Goal: Task Accomplishment & Management: Manage account settings

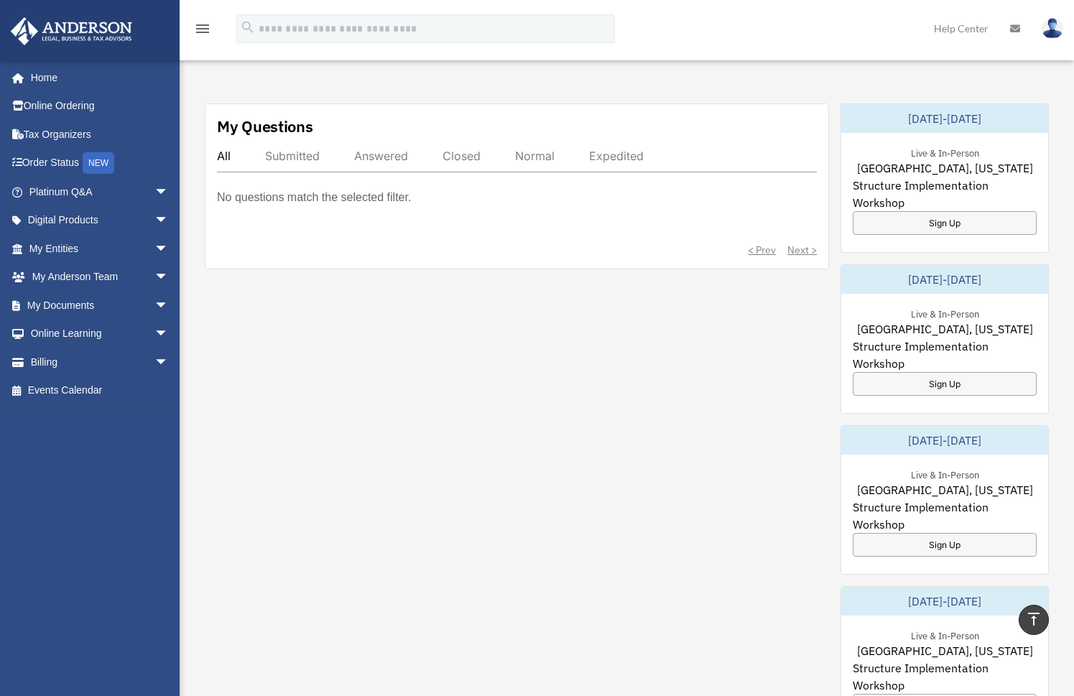
scroll to position [144, 0]
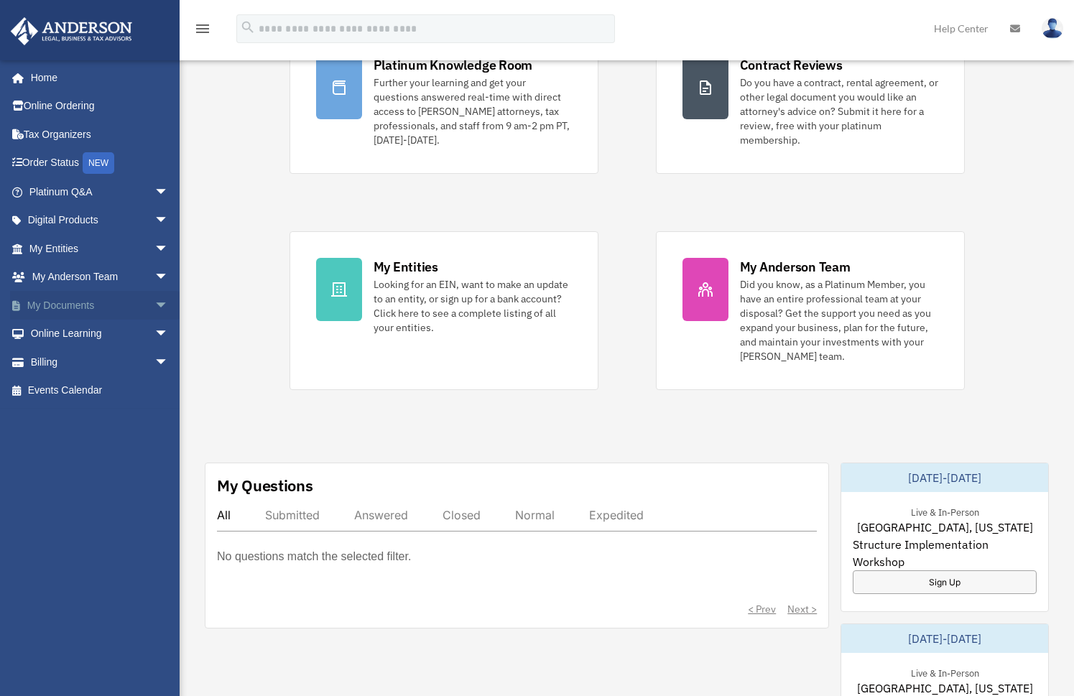
click at [120, 307] on link "My Documents arrow_drop_down" at bounding box center [100, 305] width 180 height 29
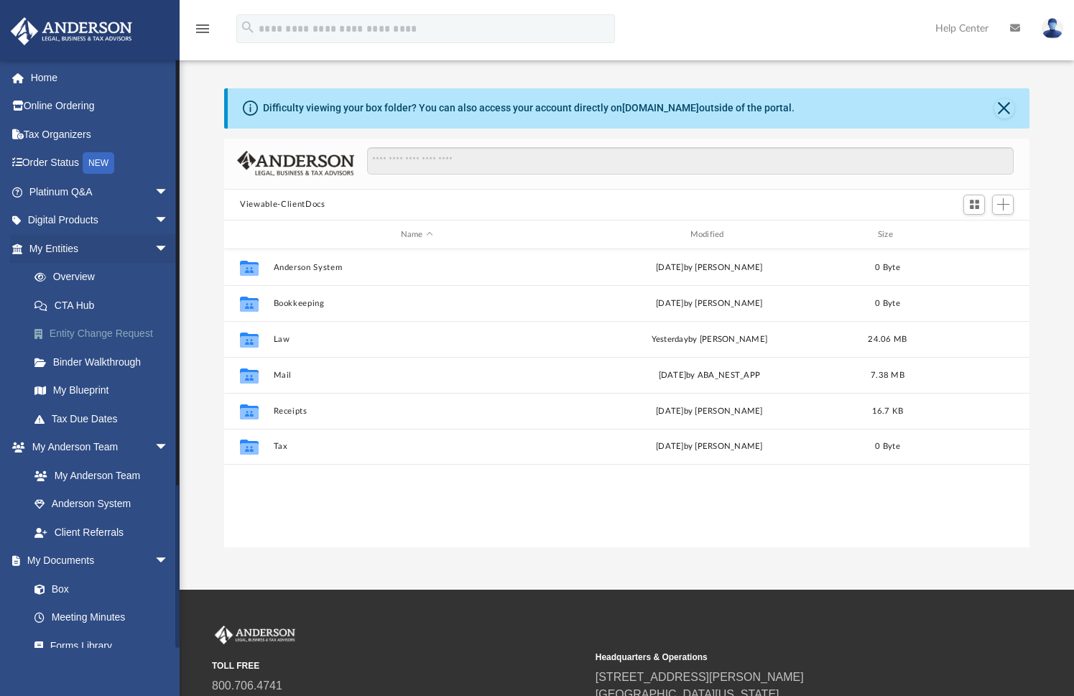
scroll to position [316, 794]
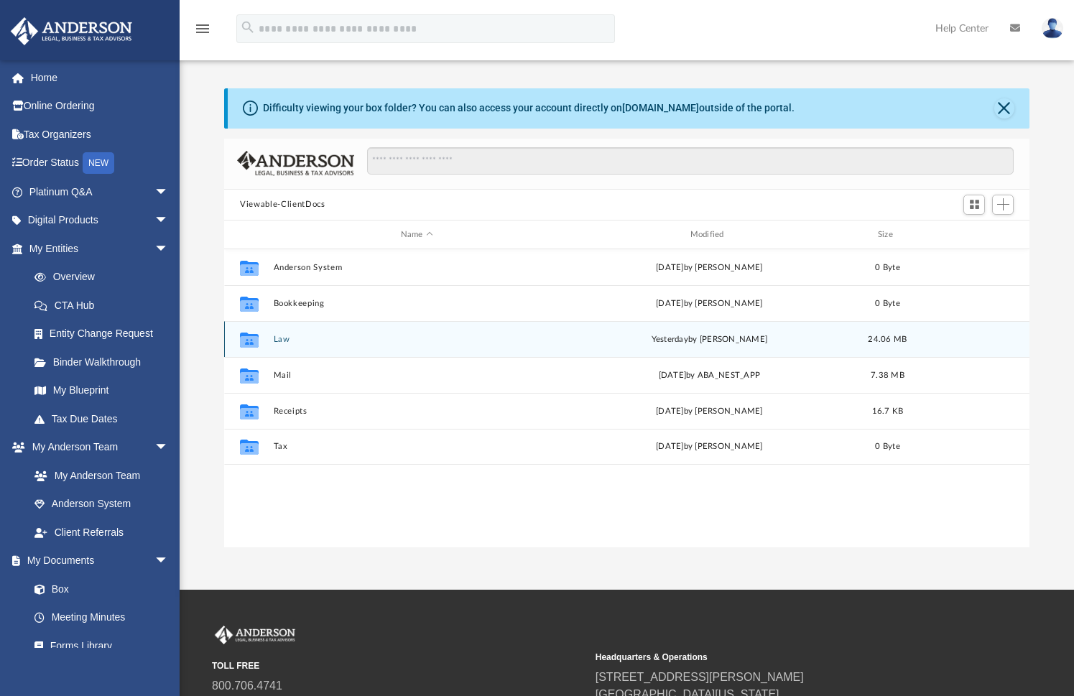
click at [253, 337] on icon "grid" at bounding box center [249, 341] width 19 height 11
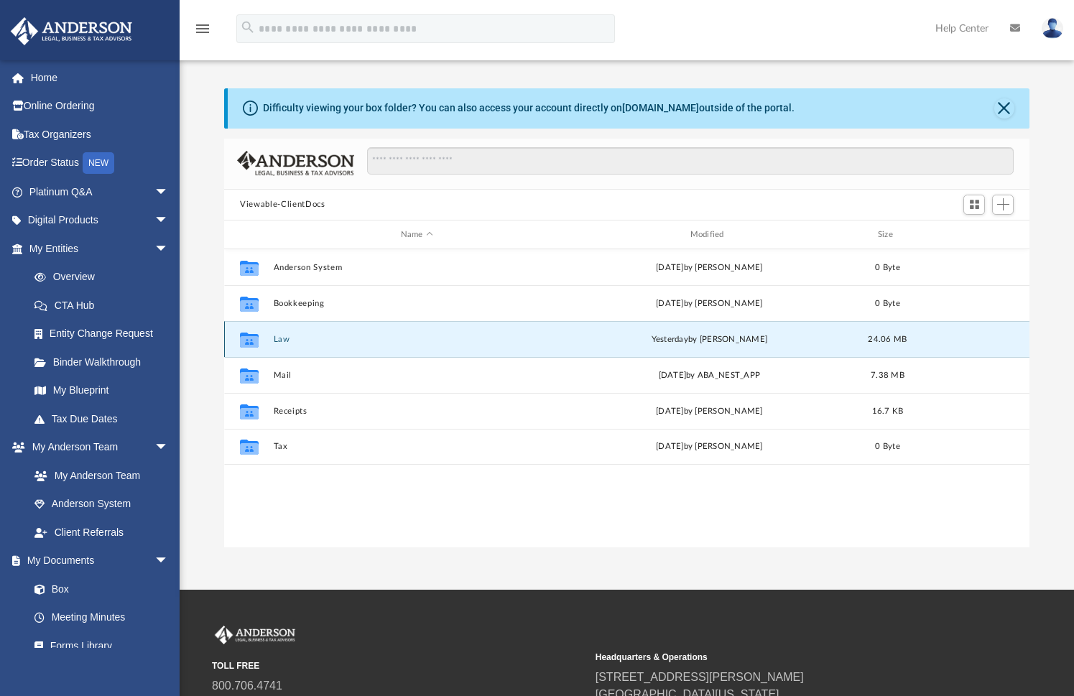
click at [269, 343] on div "Collaborated Folder Law [DATE] by [PERSON_NAME] 24.06 MB" at bounding box center [626, 339] width 805 height 36
click at [252, 341] on icon "grid" at bounding box center [249, 341] width 19 height 11
click at [250, 341] on icon "grid" at bounding box center [249, 341] width 19 height 11
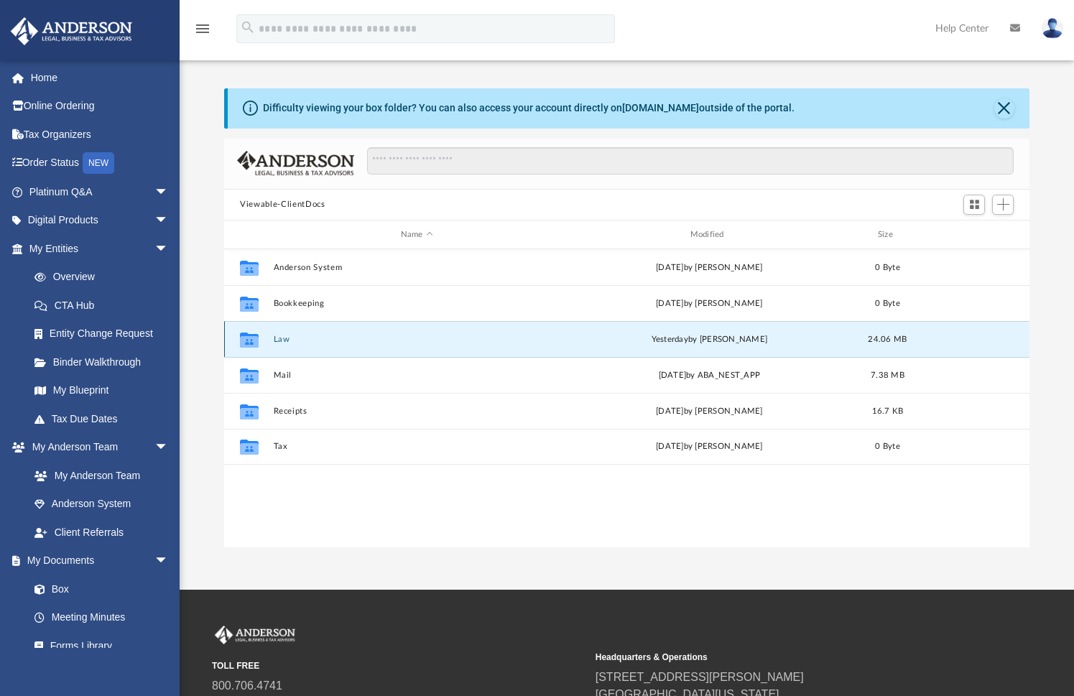
click at [250, 341] on icon "grid" at bounding box center [249, 341] width 19 height 11
click at [530, 342] on button "Law" at bounding box center [417, 339] width 287 height 9
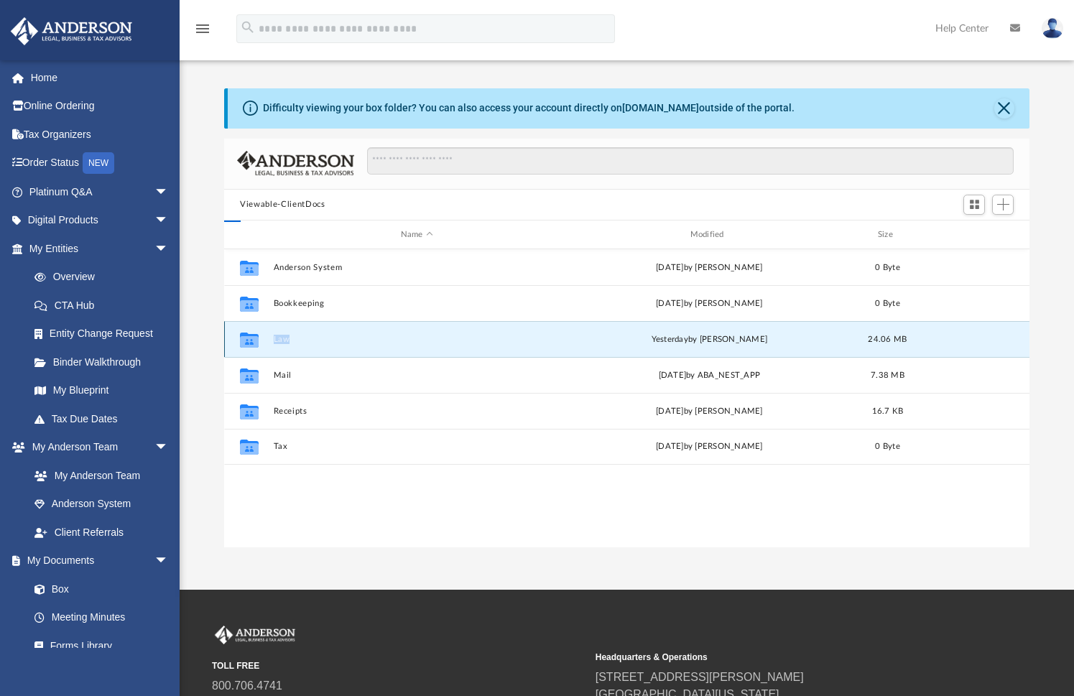
click at [530, 342] on button "Law" at bounding box center [417, 339] width 287 height 9
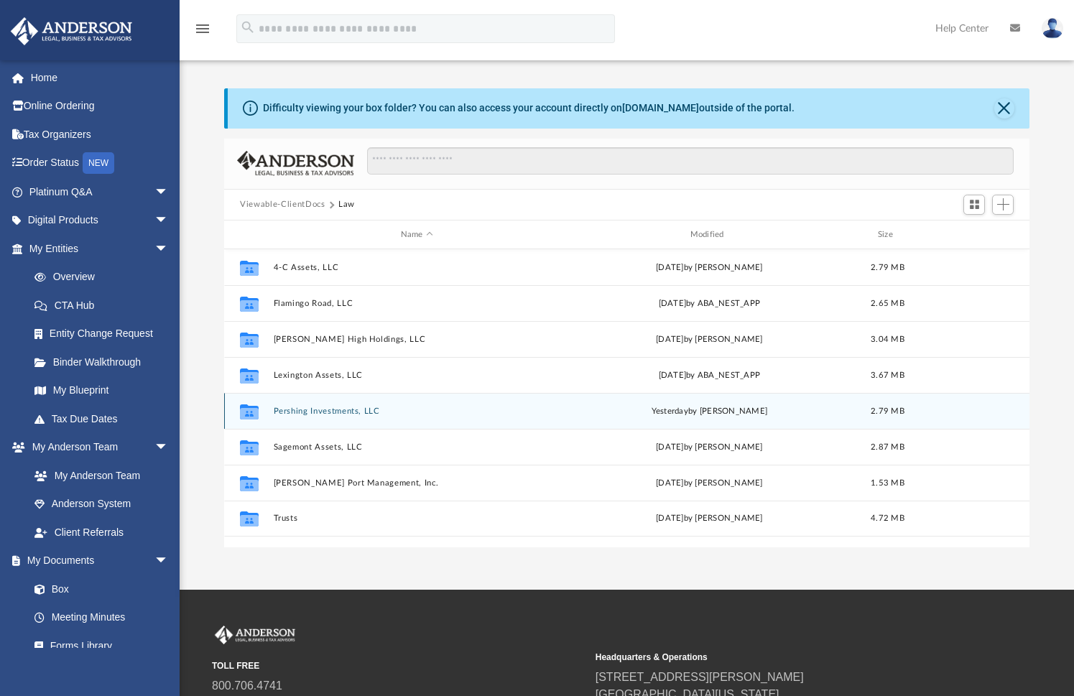
click at [295, 405] on div "Collaborated Folder Pershing Investments, LLC [DATE] by [PERSON_NAME] 2.79 MB" at bounding box center [626, 411] width 805 height 36
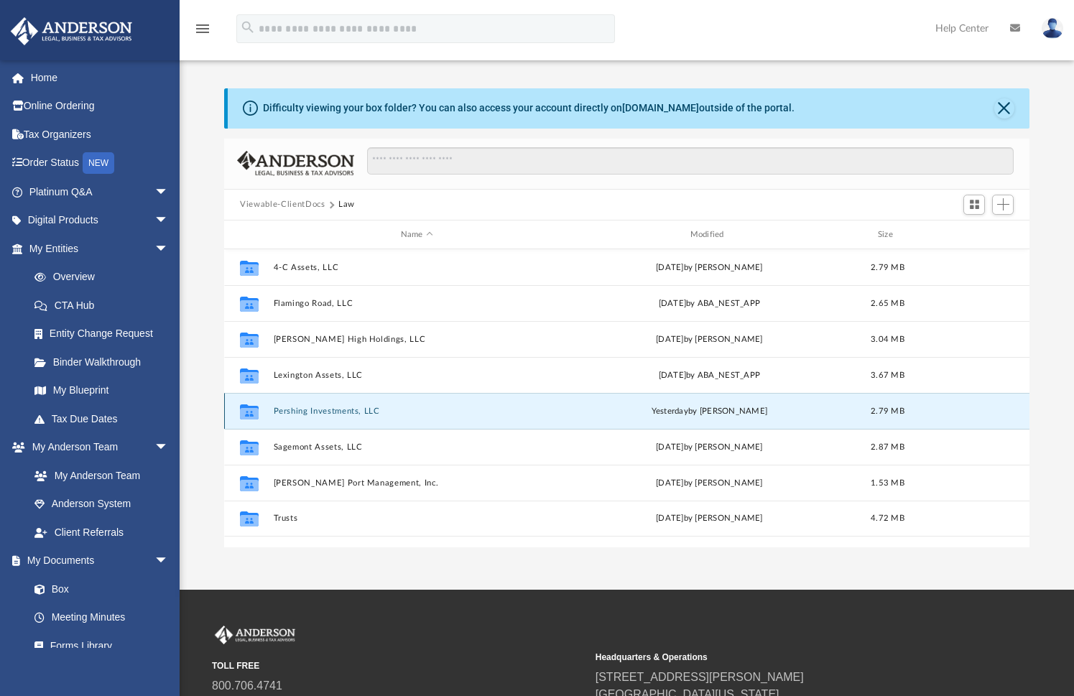
click at [282, 412] on button "Pershing Investments, LLC" at bounding box center [417, 411] width 287 height 9
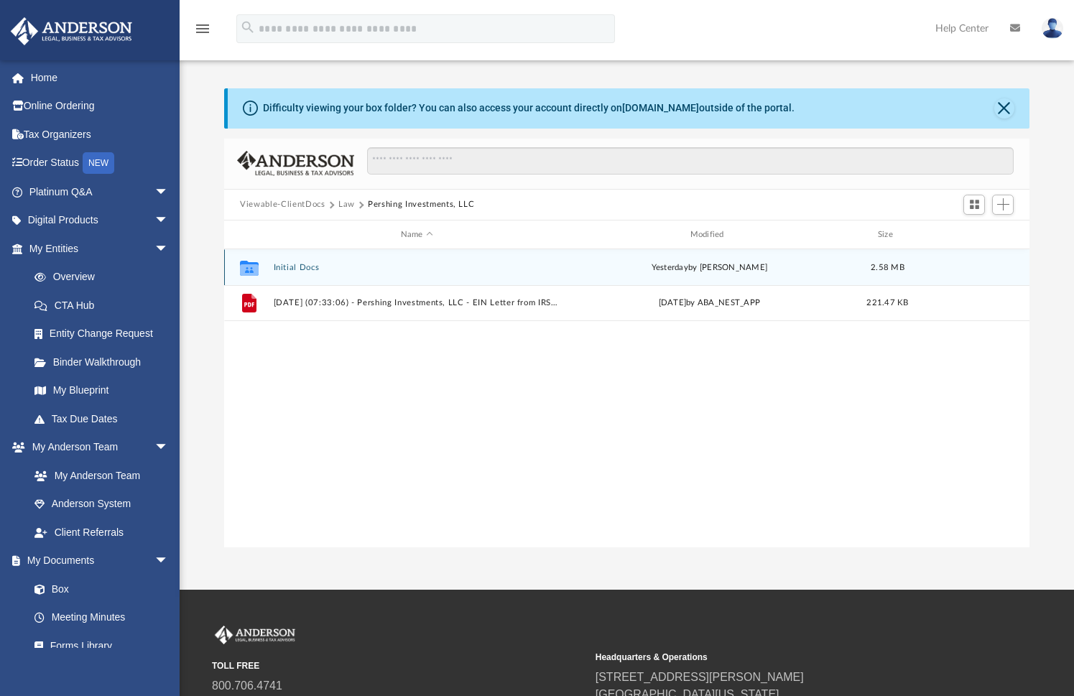
click at [331, 271] on button "Initial Docs" at bounding box center [417, 267] width 287 height 9
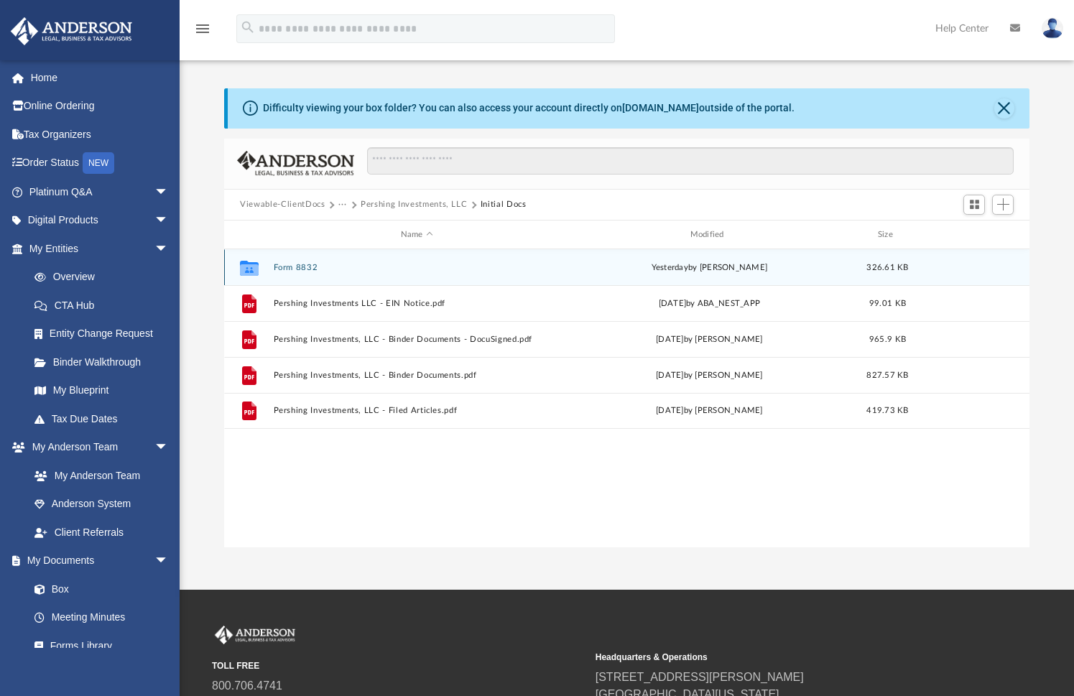
click at [321, 285] on div "Collaborated Folder Form 8832 [DATE] by [PERSON_NAME] 326.61 KB" at bounding box center [626, 267] width 805 height 36
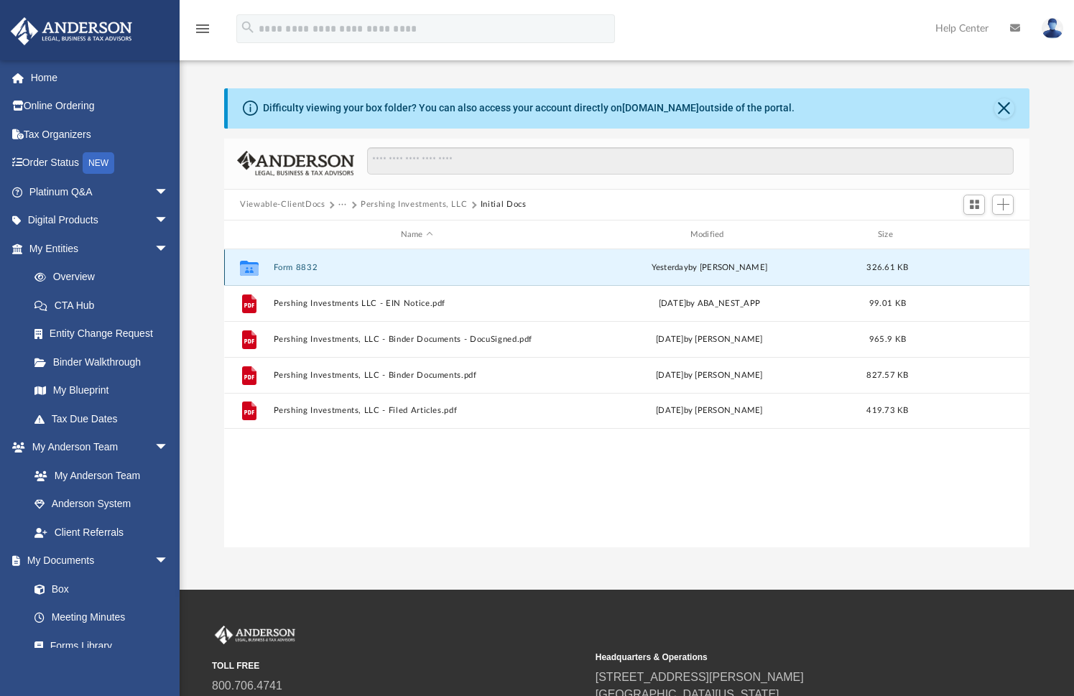
click at [300, 274] on div "Collaborated Folder Form 8832 [DATE] by [PERSON_NAME] 326.61 KB" at bounding box center [626, 267] width 805 height 36
click at [254, 269] on icon "grid" at bounding box center [249, 269] width 19 height 11
click at [251, 270] on icon "grid" at bounding box center [249, 268] width 19 height 15
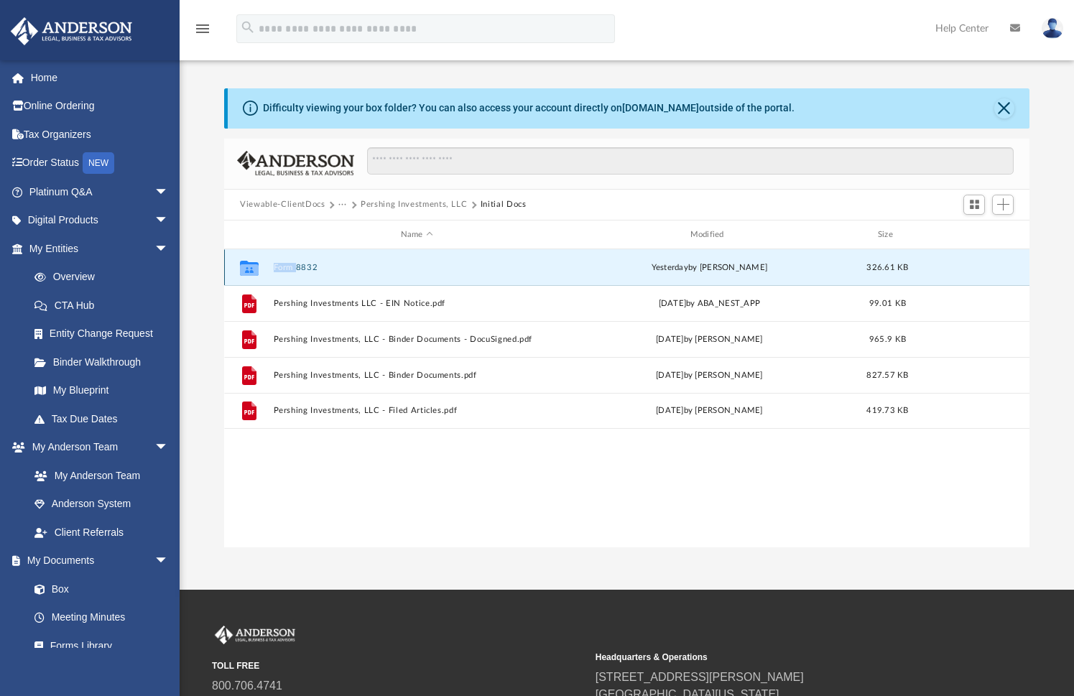
click at [251, 270] on icon "grid" at bounding box center [249, 268] width 19 height 15
click at [423, 269] on button "Form 8832" at bounding box center [417, 267] width 287 height 9
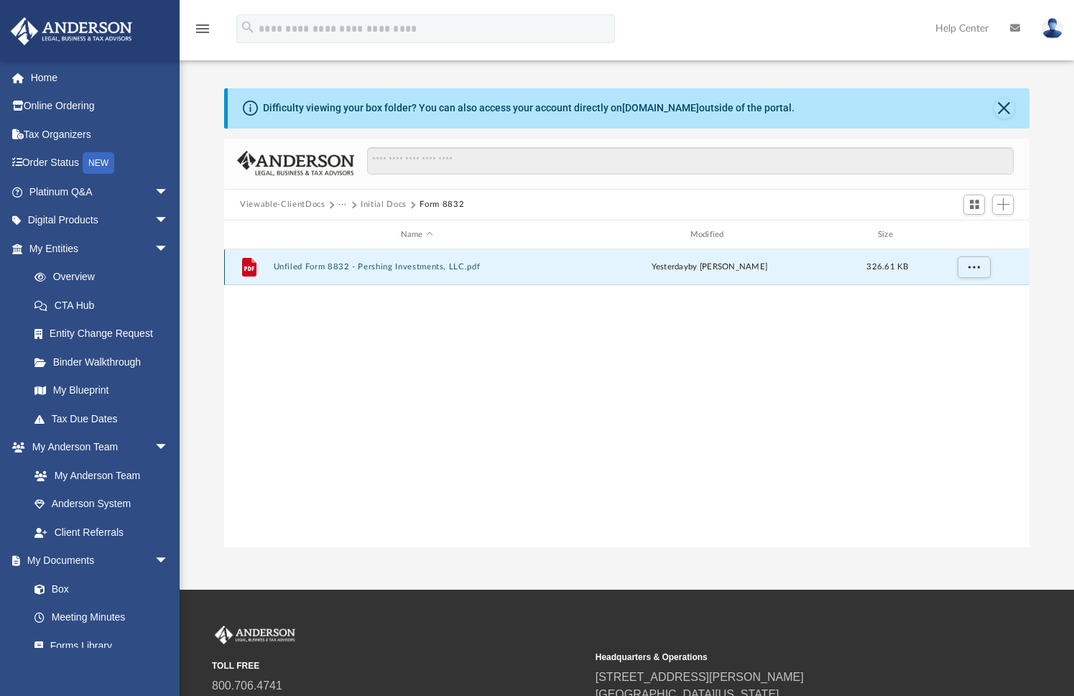
click at [392, 268] on button "Unfiled Form 8832 - Pershing Investments, LLC.pdf" at bounding box center [417, 267] width 287 height 9
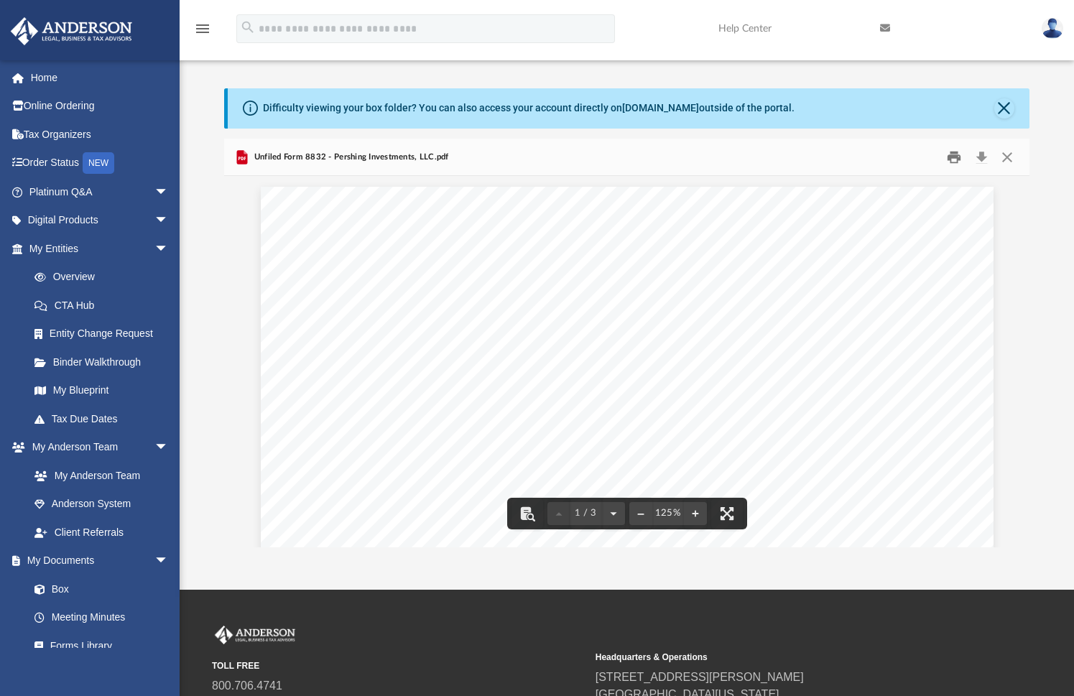
click at [954, 159] on button "Print" at bounding box center [954, 157] width 29 height 22
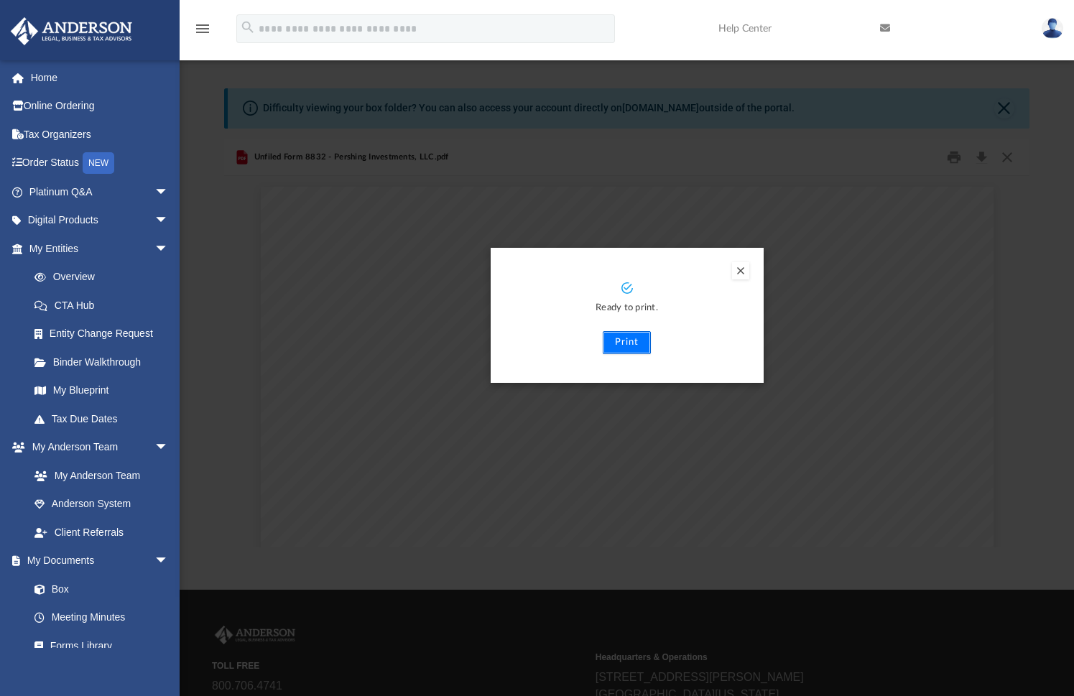
click at [622, 342] on button "Print" at bounding box center [627, 342] width 48 height 23
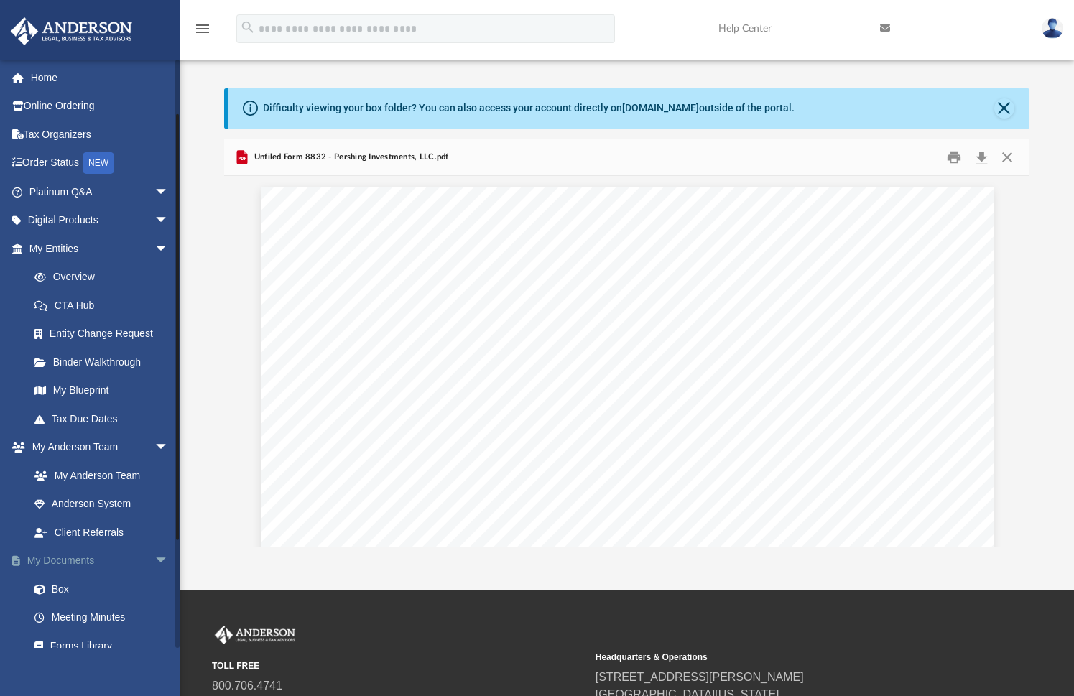
scroll to position [72, 0]
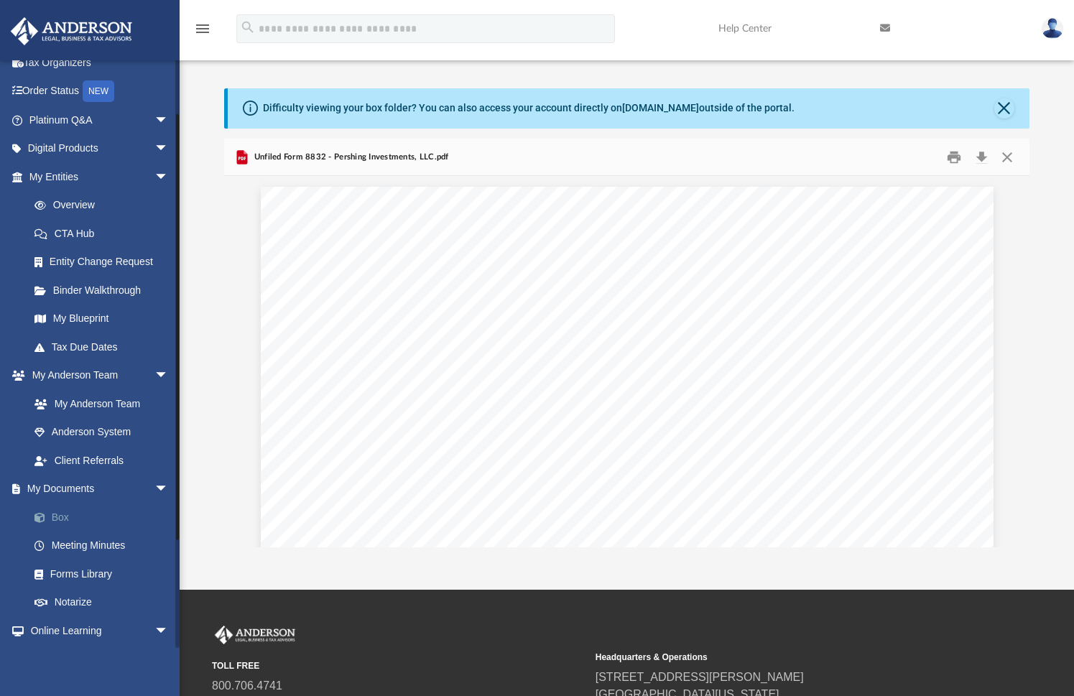
click at [60, 514] on link "Box" at bounding box center [105, 517] width 170 height 29
click at [63, 519] on link "Box" at bounding box center [105, 517] width 170 height 29
click at [57, 514] on link "Box" at bounding box center [105, 517] width 170 height 29
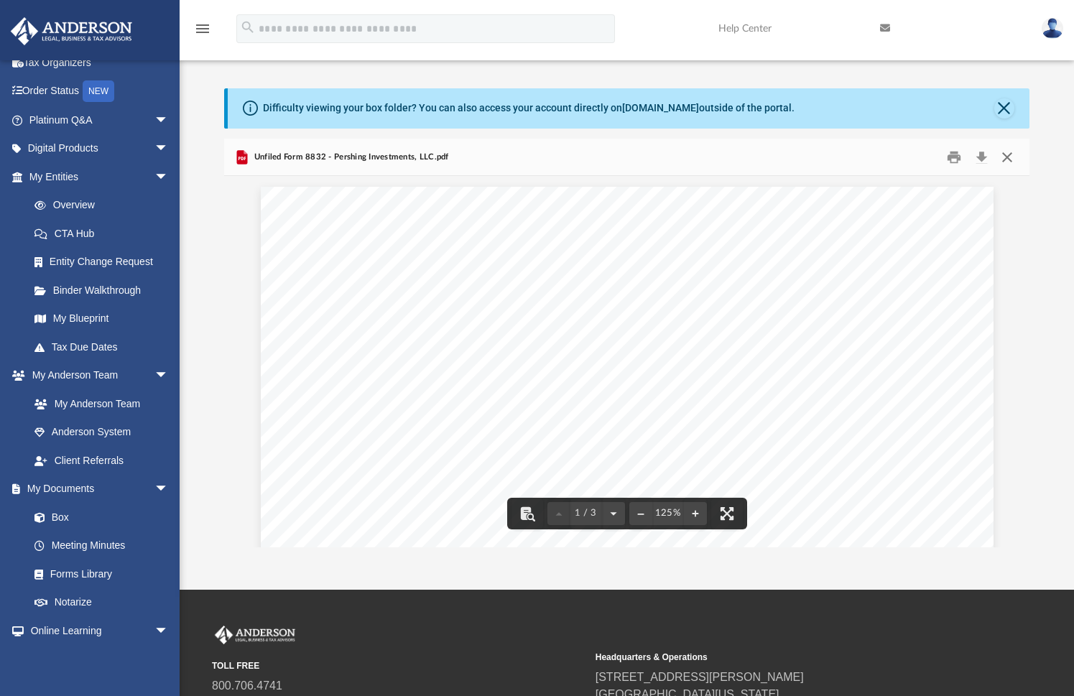
click at [1007, 155] on button "Close" at bounding box center [1007, 157] width 26 height 22
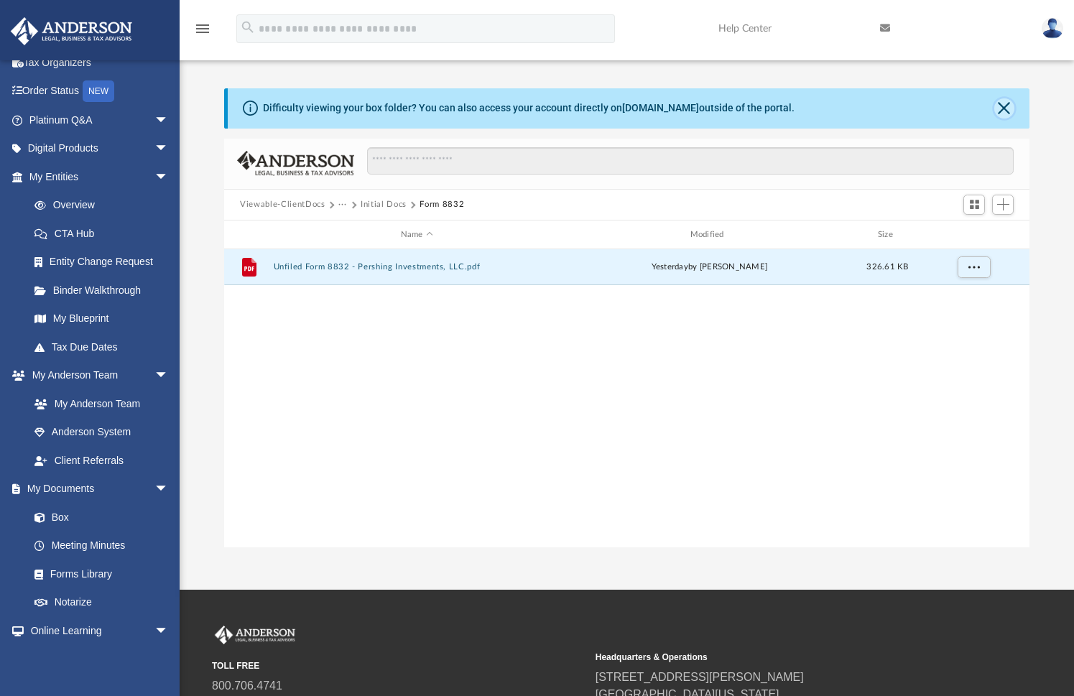
click at [1007, 113] on button "Close" at bounding box center [1004, 108] width 20 height 20
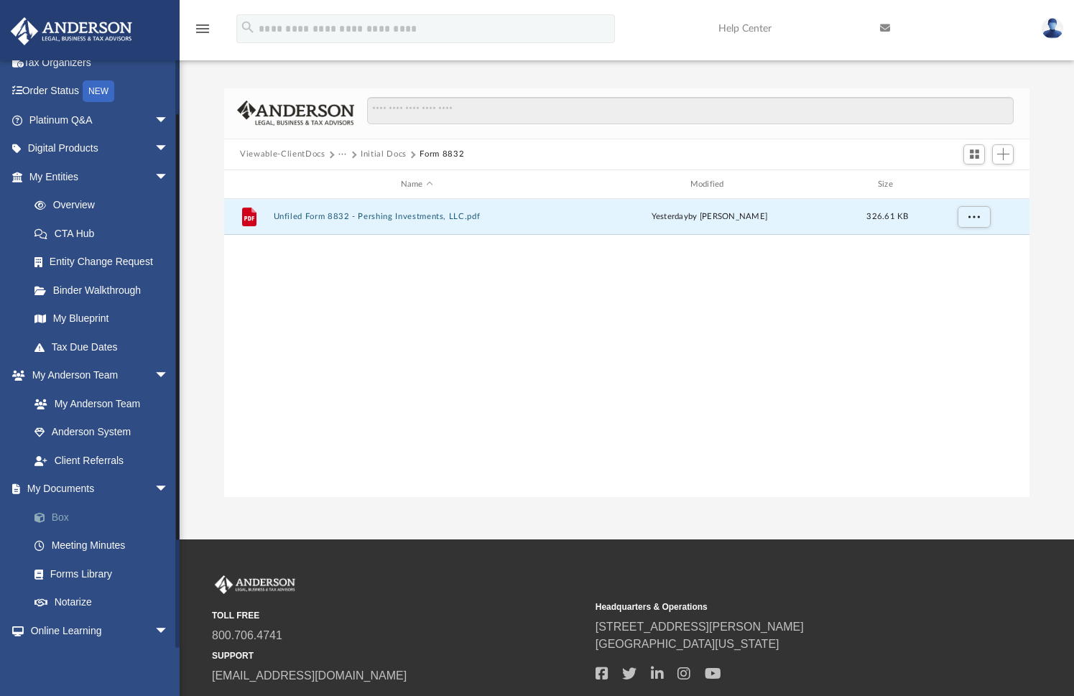
click at [63, 512] on link "Box" at bounding box center [105, 517] width 170 height 29
click at [66, 522] on link "Box" at bounding box center [105, 517] width 170 height 29
click at [154, 483] on span "arrow_drop_down" at bounding box center [168, 489] width 29 height 29
click at [75, 488] on link "My Documents arrow_drop_up" at bounding box center [100, 489] width 180 height 29
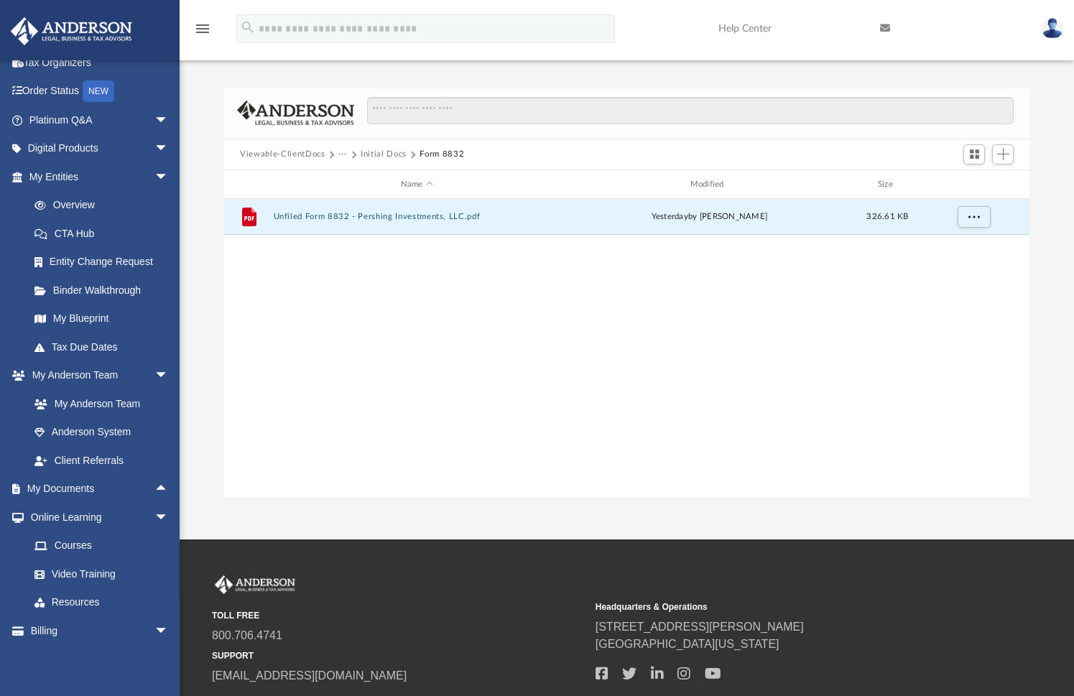
click at [277, 152] on button "Viewable-ClientDocs" at bounding box center [282, 154] width 85 height 13
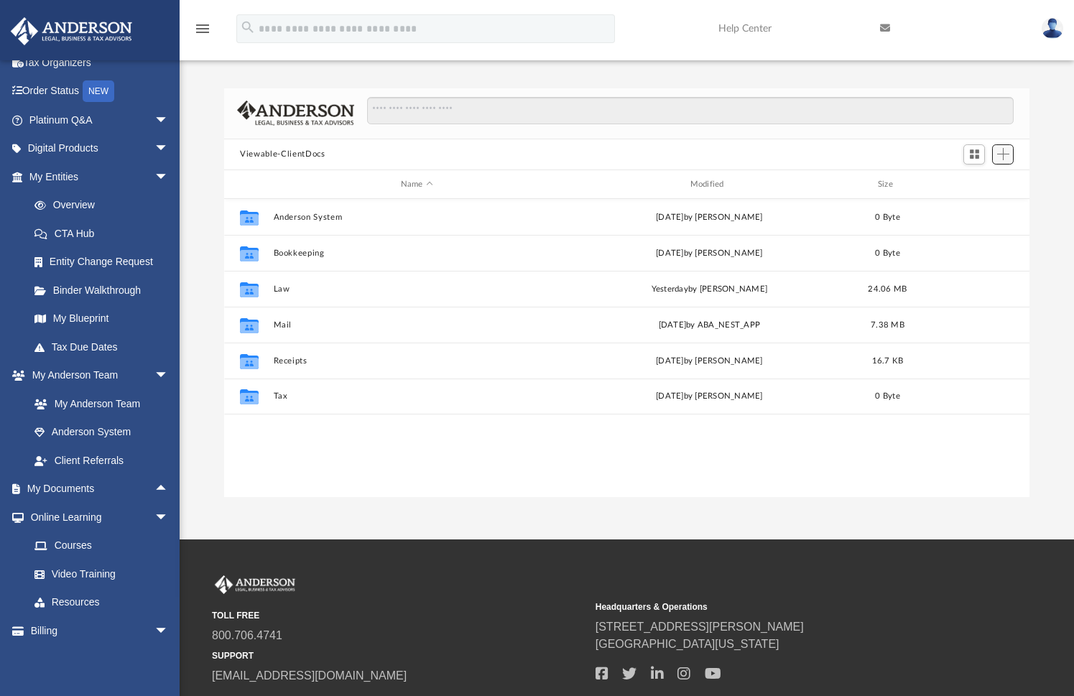
click at [1007, 155] on span "Add" at bounding box center [1003, 154] width 12 height 12
click at [981, 185] on li "Upload" at bounding box center [983, 183] width 46 height 15
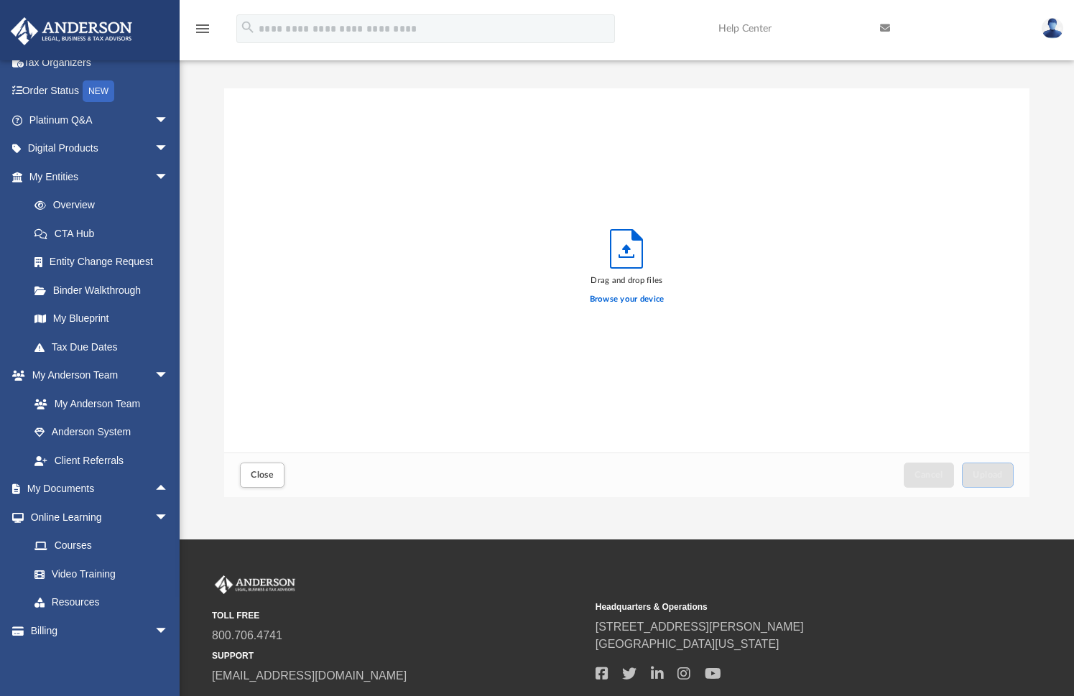
scroll to position [354, 794]
click at [1006, 479] on button "Upload" at bounding box center [988, 475] width 52 height 25
click at [267, 481] on button "Close" at bounding box center [262, 475] width 45 height 25
